Goal: Use online tool/utility: Utilize a website feature to perform a specific function

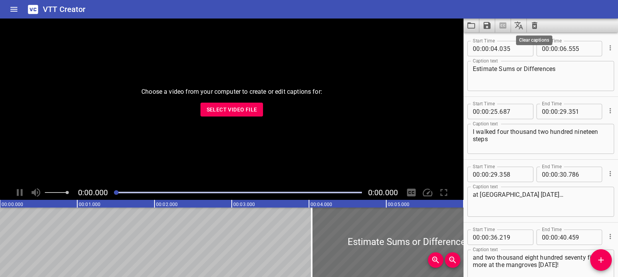
click at [533, 27] on icon "Clear captions" at bounding box center [534, 25] width 5 height 7
click at [534, 28] on icon "Clear captions" at bounding box center [534, 25] width 5 height 7
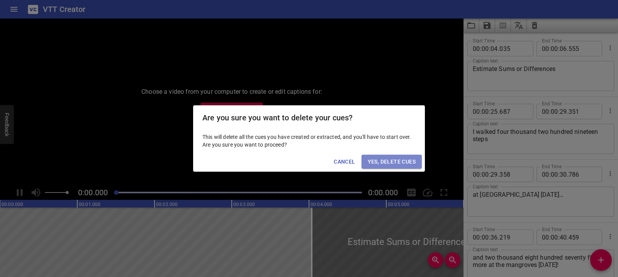
click at [402, 159] on span "Yes, Delete Cues" at bounding box center [392, 162] width 48 height 10
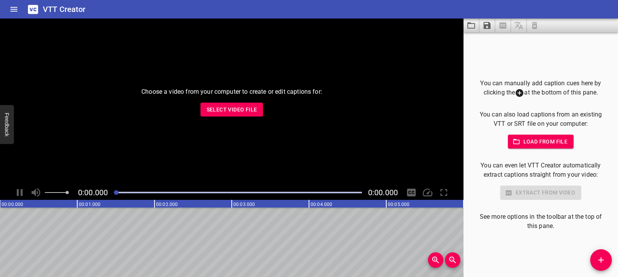
click at [258, 114] on button "Select Video File" at bounding box center [232, 110] width 63 height 14
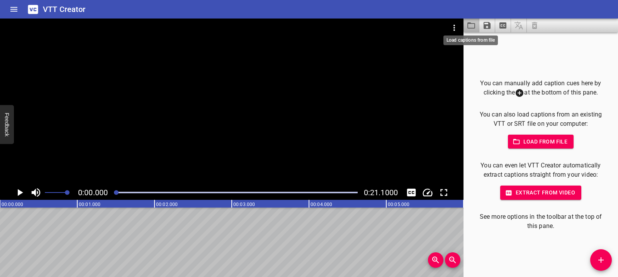
click at [473, 26] on icon "Load captions from file" at bounding box center [471, 25] width 9 height 9
click at [603, 252] on button "Add Cue" at bounding box center [601, 261] width 22 height 22
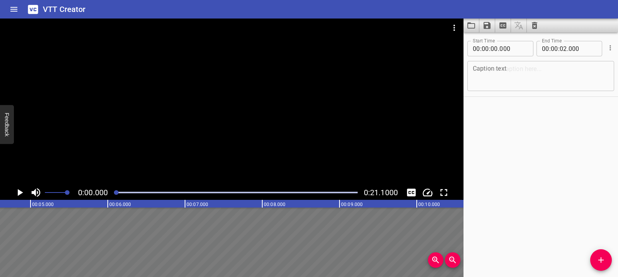
scroll to position [0, 393]
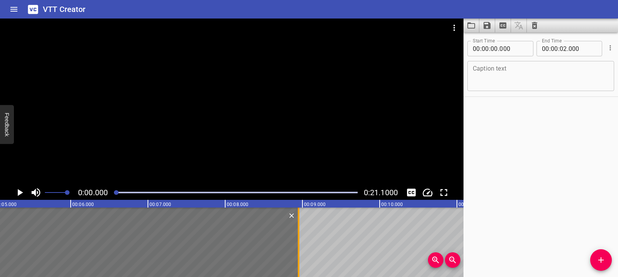
drag, startPoint x: 151, startPoint y: 241, endPoint x: 295, endPoint y: 234, distance: 143.9
click at [295, 234] on div at bounding box center [299, 243] width 8 height 70
type input "08"
type input "945"
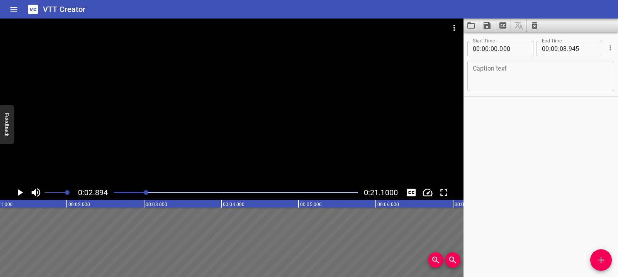
scroll to position [0, 41]
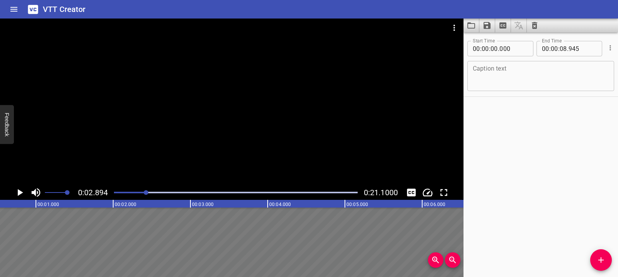
click at [116, 232] on div at bounding box center [304, 243] width 691 height 70
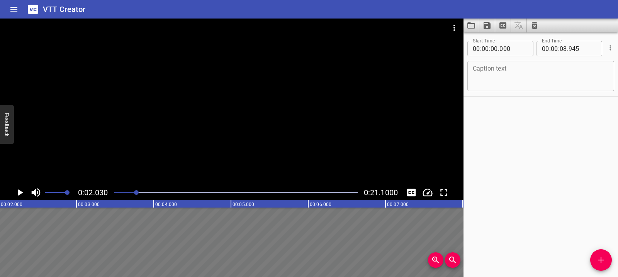
scroll to position [0, 157]
drag, startPoint x: 10, startPoint y: 236, endPoint x: 136, endPoint y: 233, distance: 126.8
click at [136, 233] on div at bounding box center [314, 243] width 691 height 70
type input "01"
type input "640"
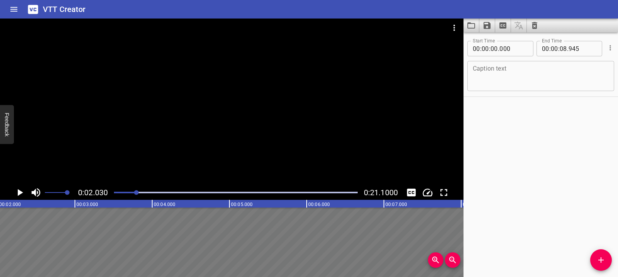
type input "10"
type input "585"
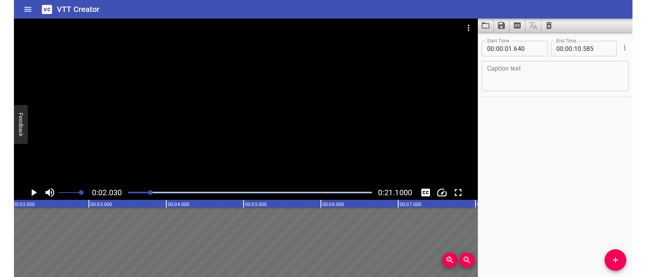
scroll to position [0, 0]
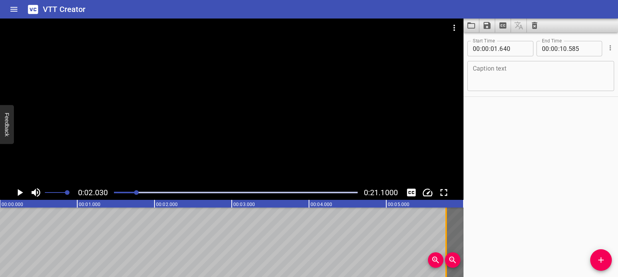
drag, startPoint x: 123, startPoint y: 242, endPoint x: 442, endPoint y: 239, distance: 319.5
click at [442, 239] on div at bounding box center [446, 243] width 8 height 70
type input "05"
type input "775"
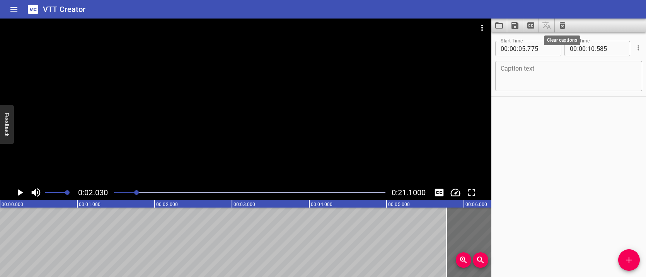
click at [561, 28] on icon "Clear captions" at bounding box center [561, 25] width 5 height 7
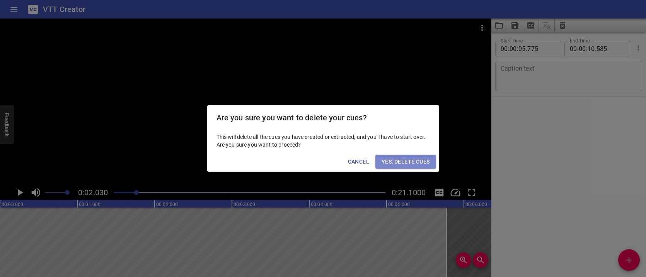
click at [404, 164] on span "Yes, Delete Cues" at bounding box center [405, 162] width 48 height 10
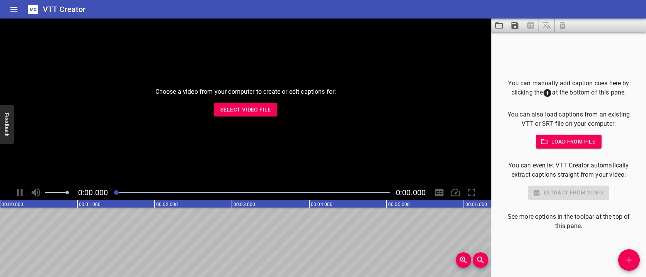
click at [265, 105] on span "Select Video File" at bounding box center [245, 110] width 51 height 10
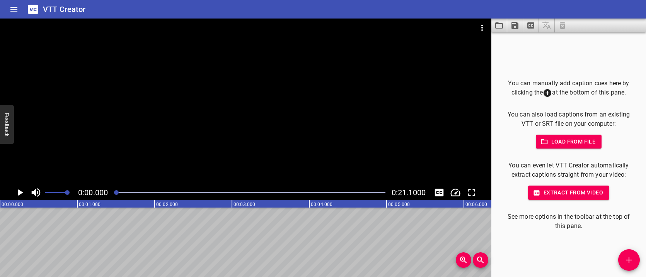
click at [8, 66] on div at bounding box center [245, 102] width 491 height 167
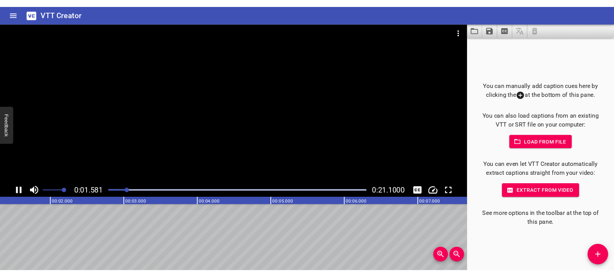
scroll to position [0, 125]
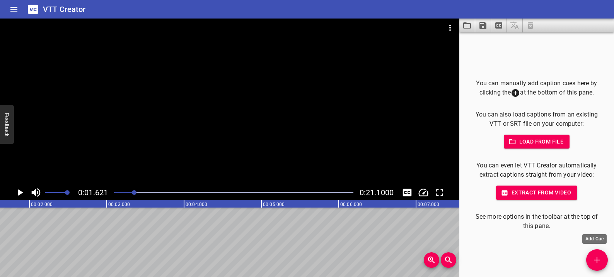
click at [599, 260] on icon "Add Cue" at bounding box center [596, 260] width 9 height 9
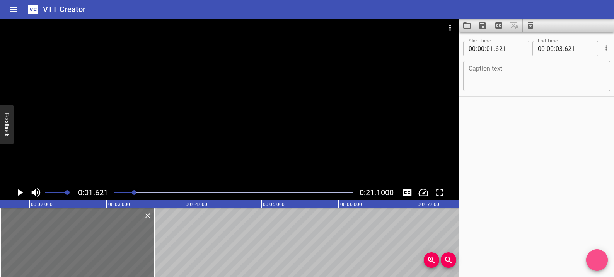
click at [599, 260] on icon "Add Cue" at bounding box center [596, 260] width 9 height 9
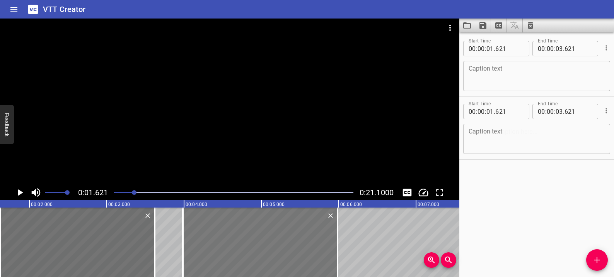
drag, startPoint x: 88, startPoint y: 226, endPoint x: 270, endPoint y: 225, distance: 182.7
click at [270, 225] on div at bounding box center [260, 243] width 155 height 70
type input "03"
type input "986"
type input "05"
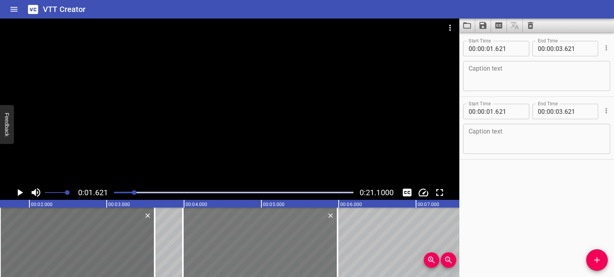
type input "986"
click at [144, 216] on icon "Delete" at bounding box center [148, 216] width 8 height 8
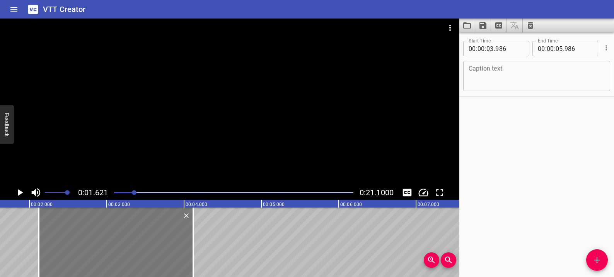
drag, startPoint x: 216, startPoint y: 230, endPoint x: 72, endPoint y: 226, distance: 144.2
click at [72, 226] on div at bounding box center [116, 243] width 155 height 70
type input "02"
type input "121"
type input "04"
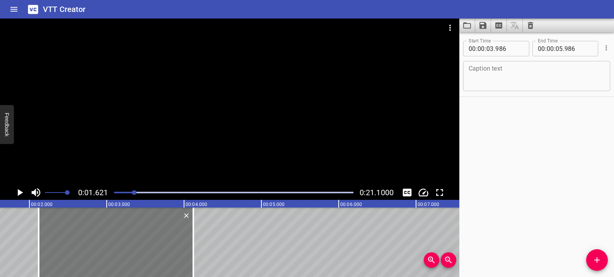
type input "121"
click at [446, 262] on icon "Zoom Out" at bounding box center [448, 260] width 9 height 9
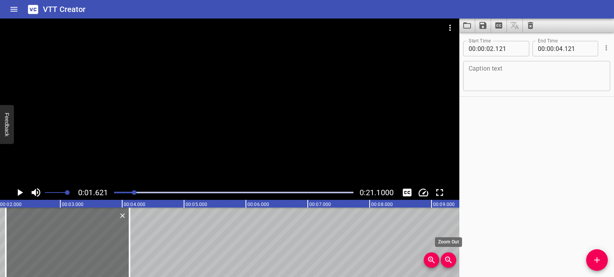
scroll to position [0, 100]
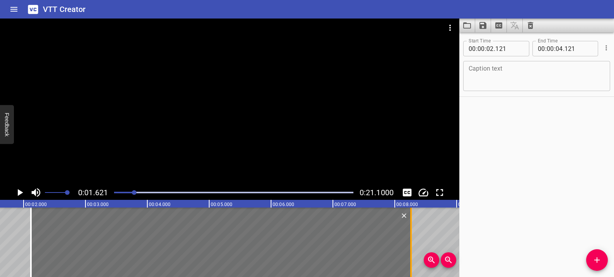
drag, startPoint x: 154, startPoint y: 237, endPoint x: 410, endPoint y: 235, distance: 256.1
click at [410, 235] on div at bounding box center [411, 243] width 2 height 70
type input "08"
type input "264"
click at [410, 235] on div at bounding box center [411, 243] width 2 height 70
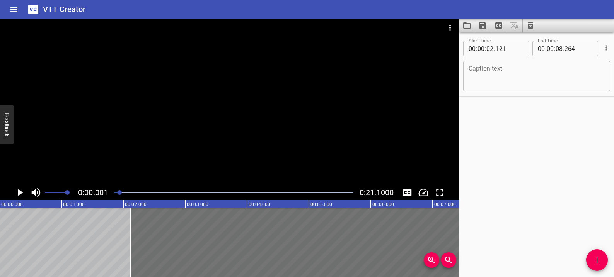
scroll to position [0, 0]
drag, startPoint x: 216, startPoint y: 193, endPoint x: 120, endPoint y: 189, distance: 95.5
click at [120, 189] on div at bounding box center [233, 192] width 248 height 11
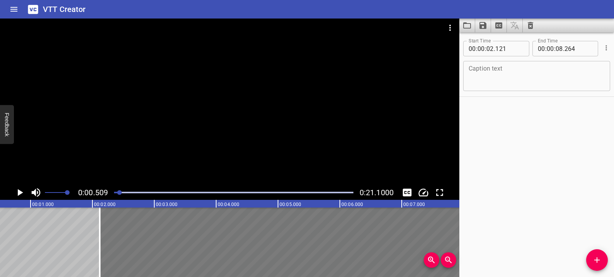
click at [116, 238] on div at bounding box center [290, 243] width 380 height 70
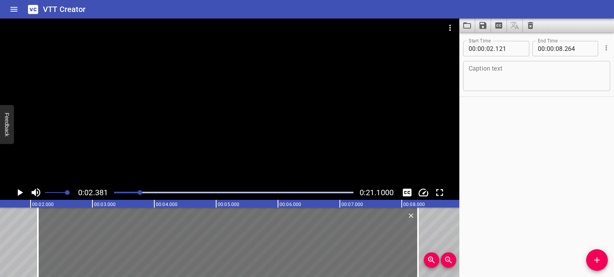
scroll to position [0, 87]
